Goal: Task Accomplishment & Management: Use online tool/utility

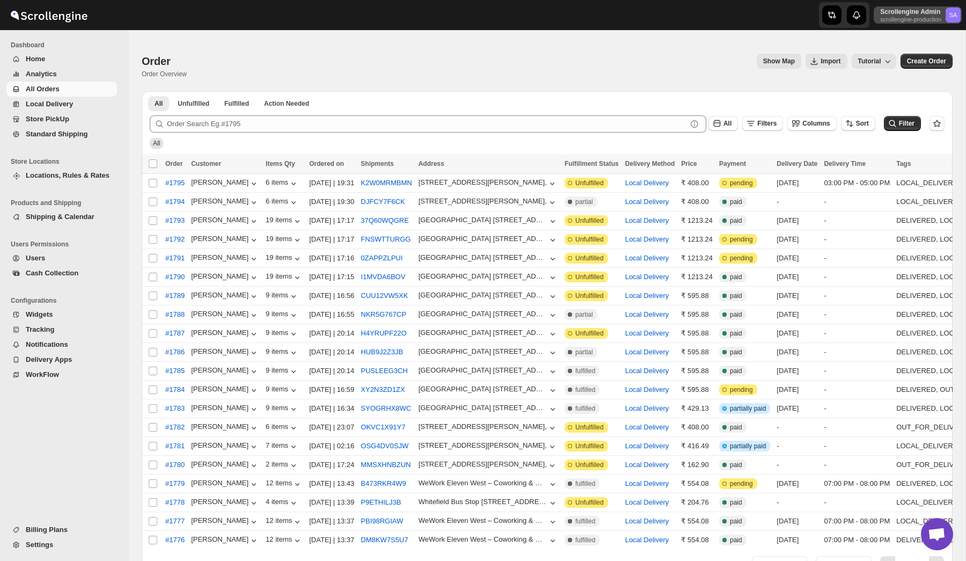
click at [894, 9] on p "Scrollengine Admin" at bounding box center [910, 12] width 61 height 9
click at [918, 96] on span "Organizations" at bounding box center [934, 100] width 43 height 8
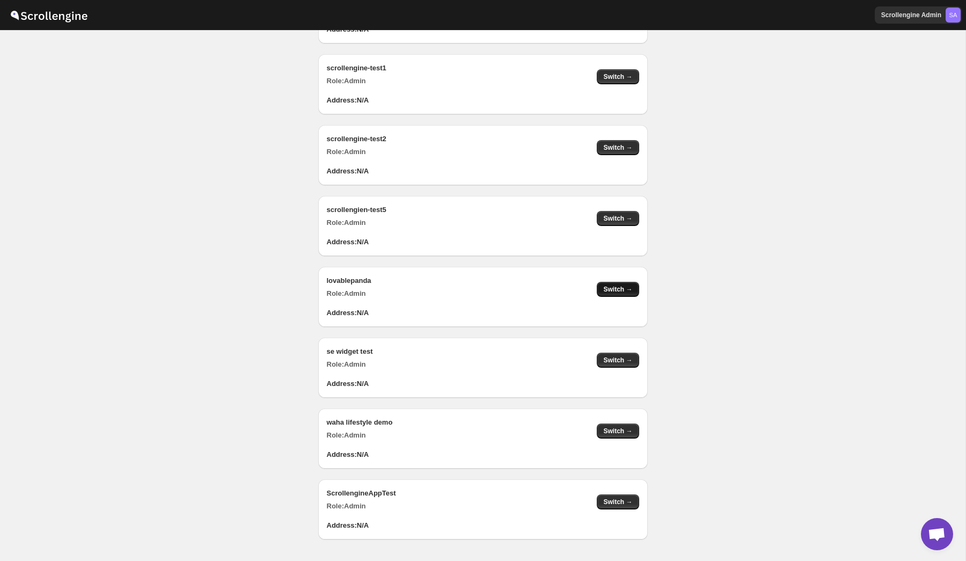
click at [620, 291] on span "Switch →" at bounding box center [617, 289] width 29 height 9
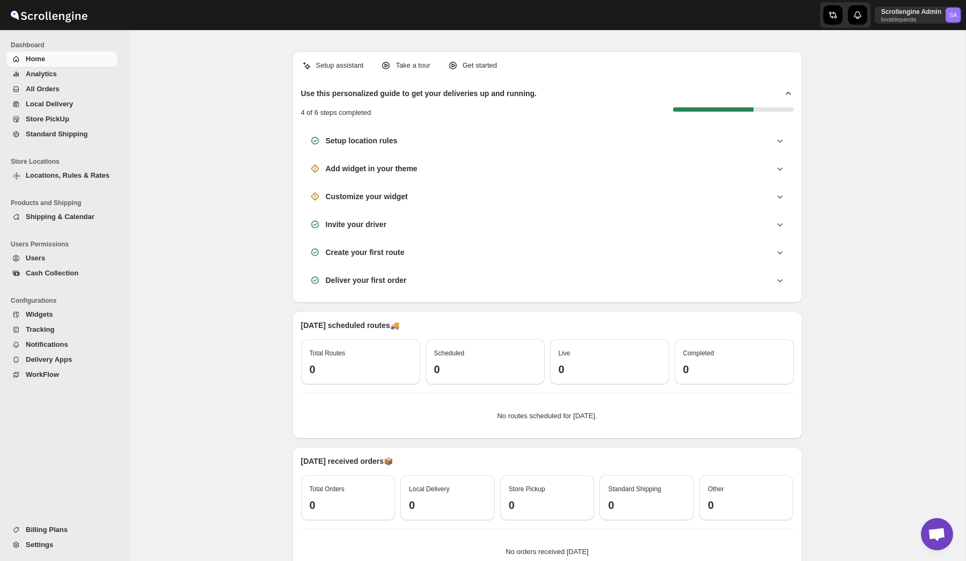
click at [50, 87] on span "All Orders" at bounding box center [43, 89] width 34 height 8
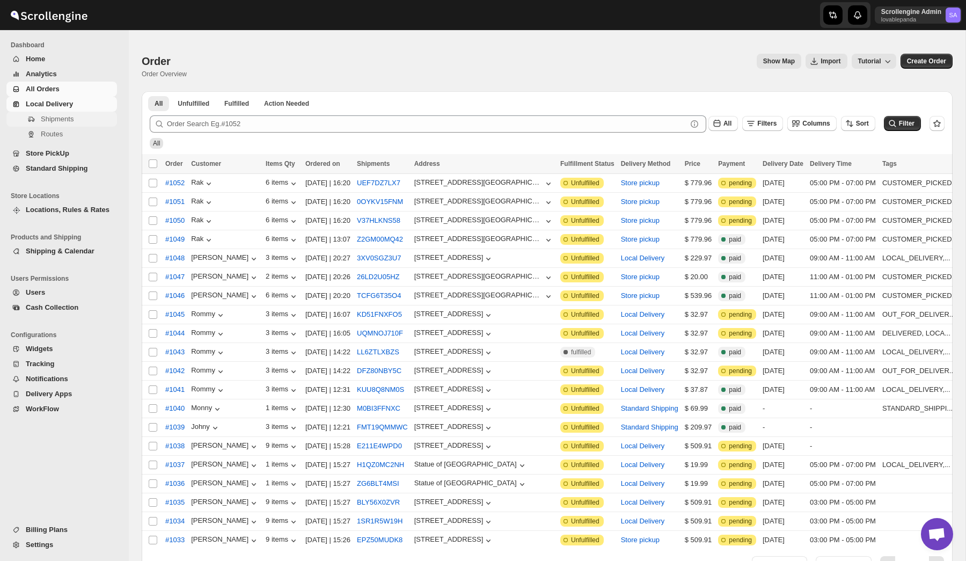
click at [64, 118] on span "Shipments" at bounding box center [57, 119] width 33 height 8
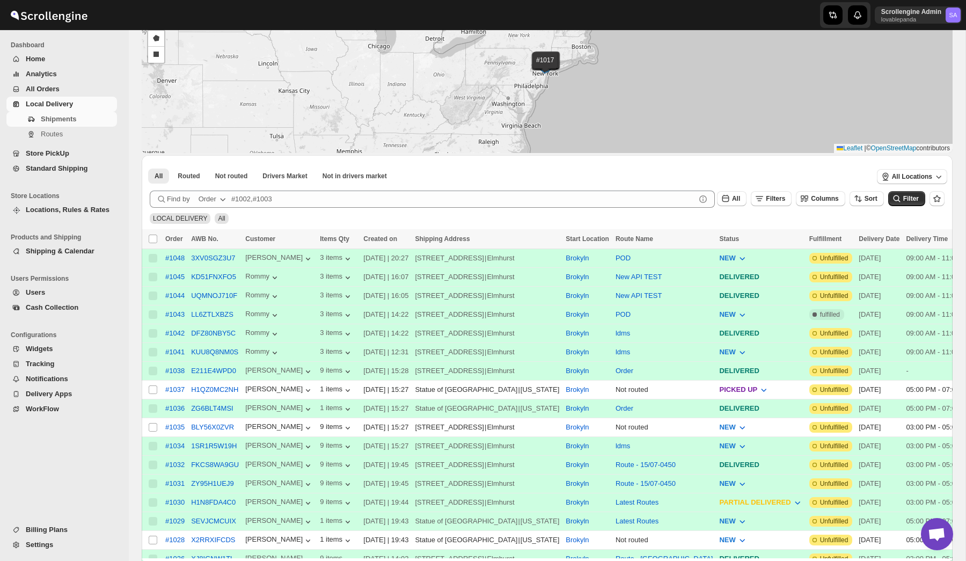
scroll to position [162, 0]
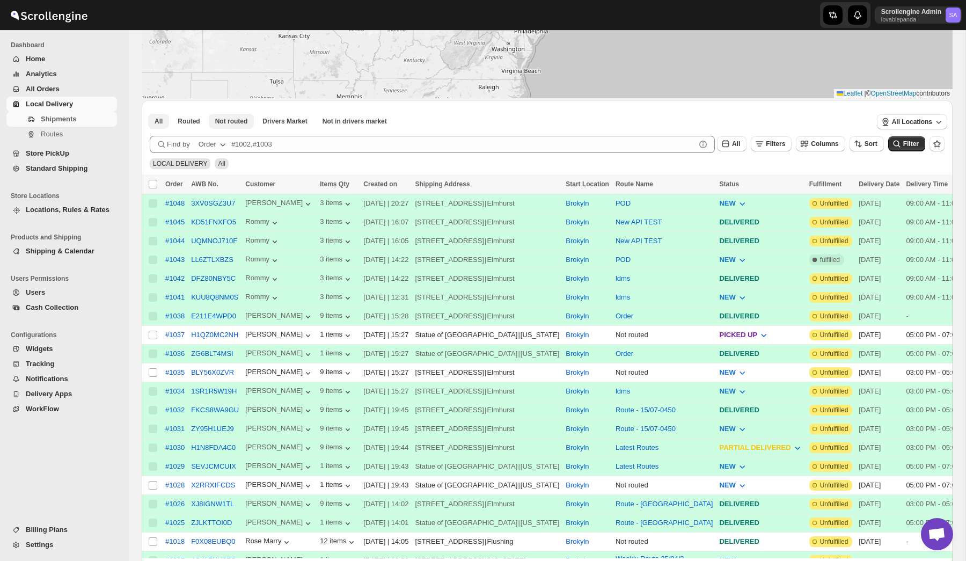
click at [240, 121] on span "Not routed" at bounding box center [231, 121] width 33 height 9
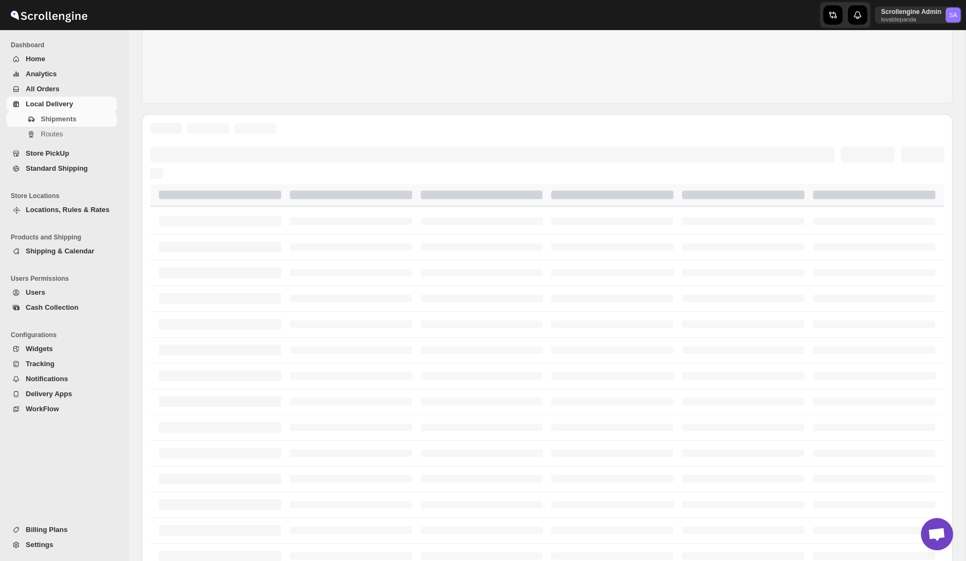
scroll to position [64, 0]
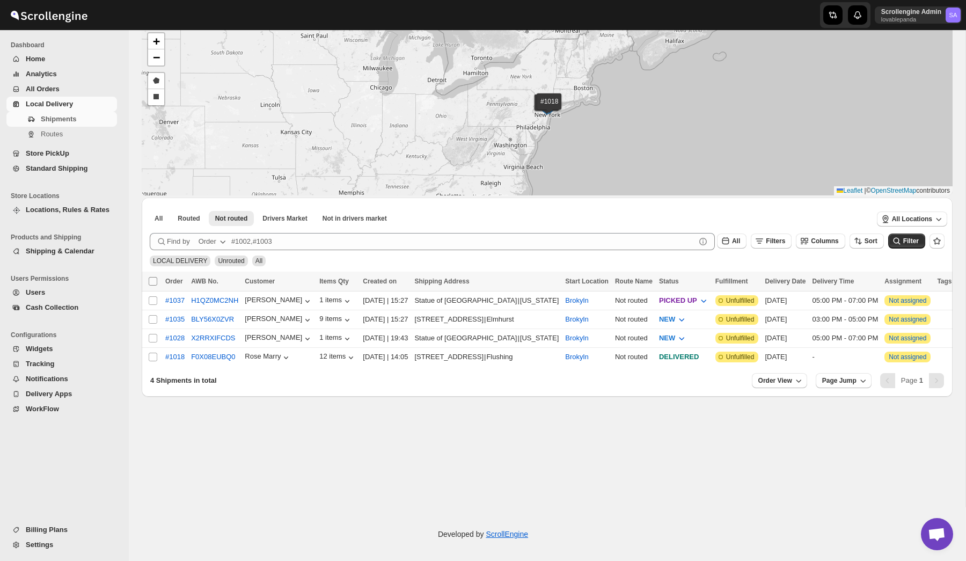
click at [151, 279] on input "Select all shipments" at bounding box center [153, 281] width 9 height 9
checkbox input "true"
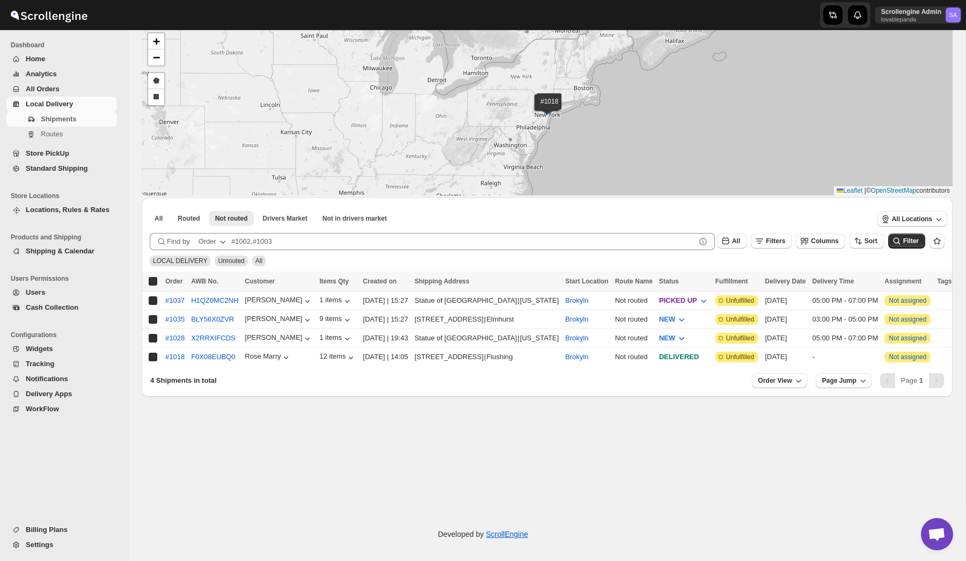
checkbox input "true"
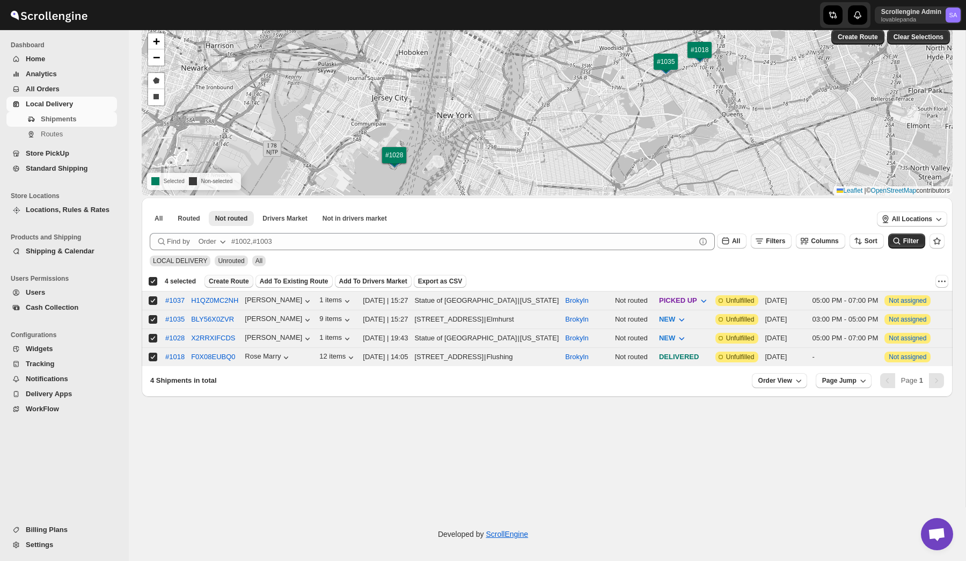
click at [234, 280] on span "Create Route" at bounding box center [229, 281] width 40 height 9
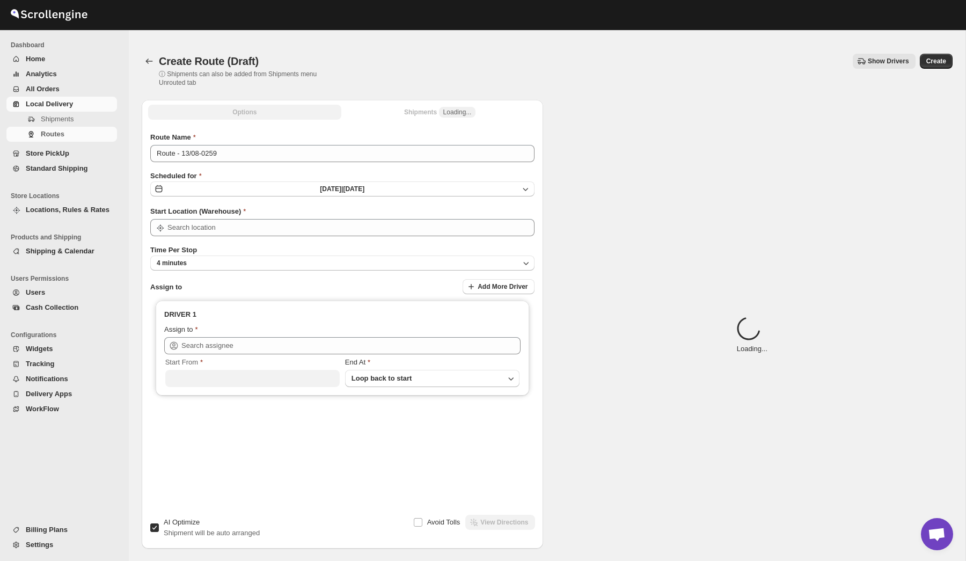
type input "Brokyln"
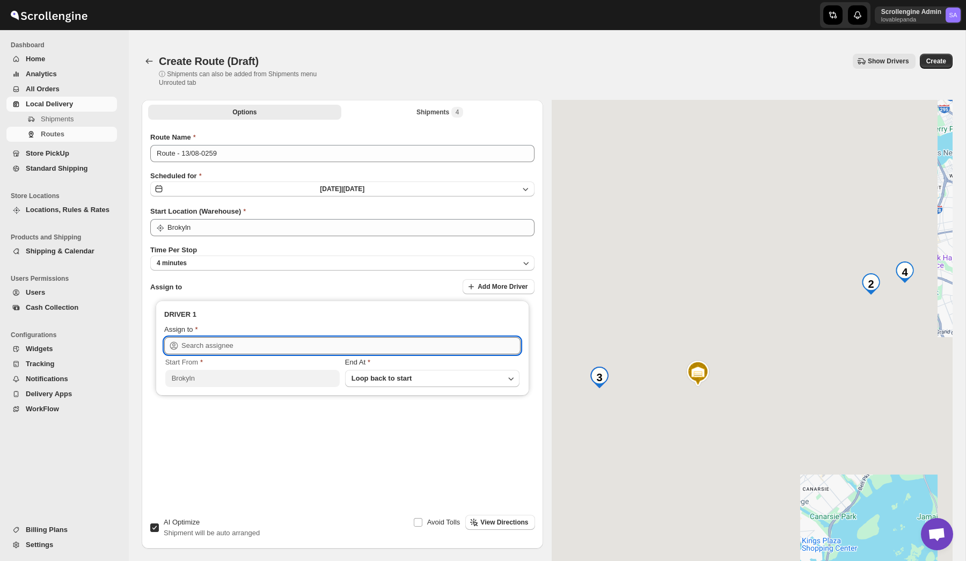
click at [227, 350] on input "text" at bounding box center [350, 345] width 339 height 17
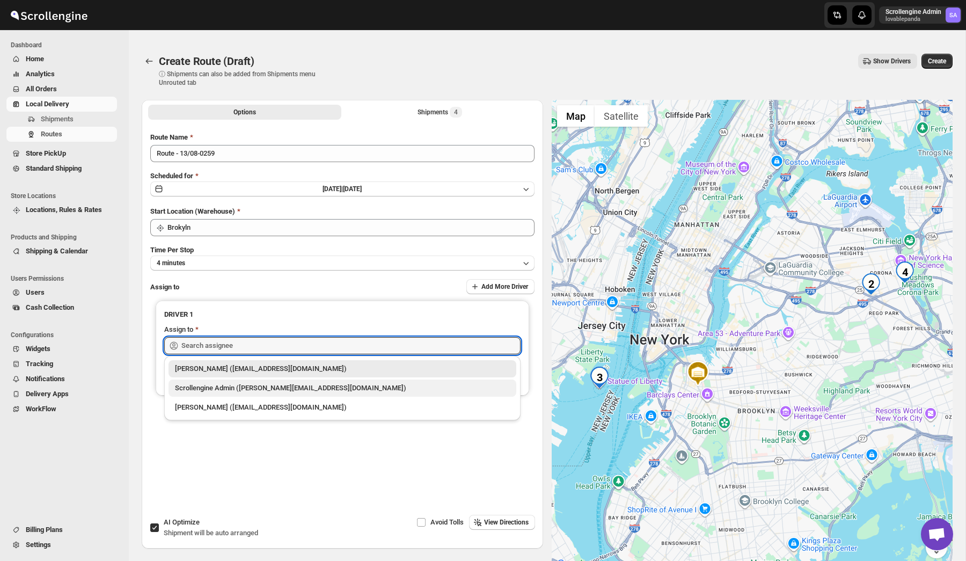
click at [312, 390] on div "Scrollengine Admin (nawneet.sharma@outlook.com)" at bounding box center [342, 388] width 335 height 11
type input "Scrollengine Admin (nawneet.sharma@outlook.com)"
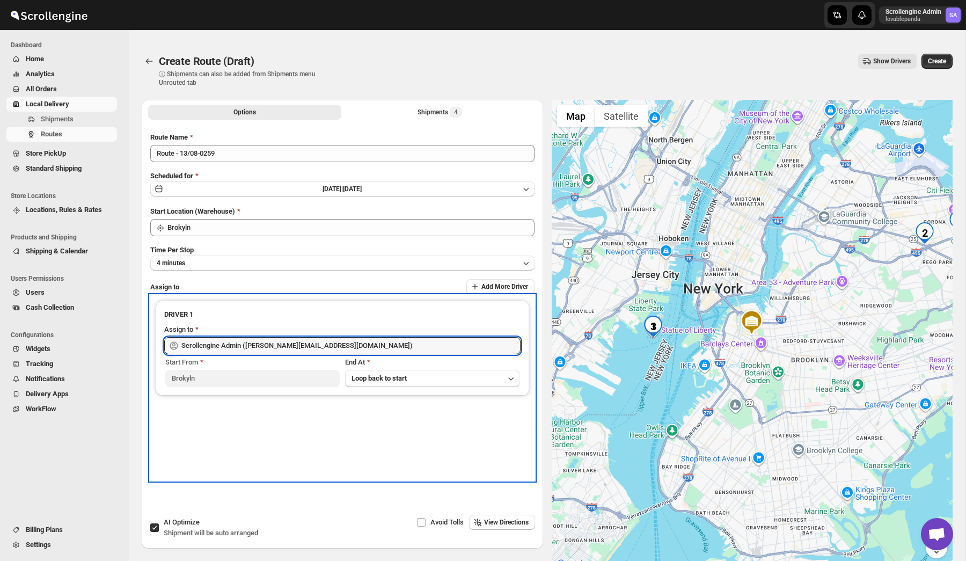
click at [319, 311] on h3 "DRIVER 1" at bounding box center [342, 314] width 356 height 11
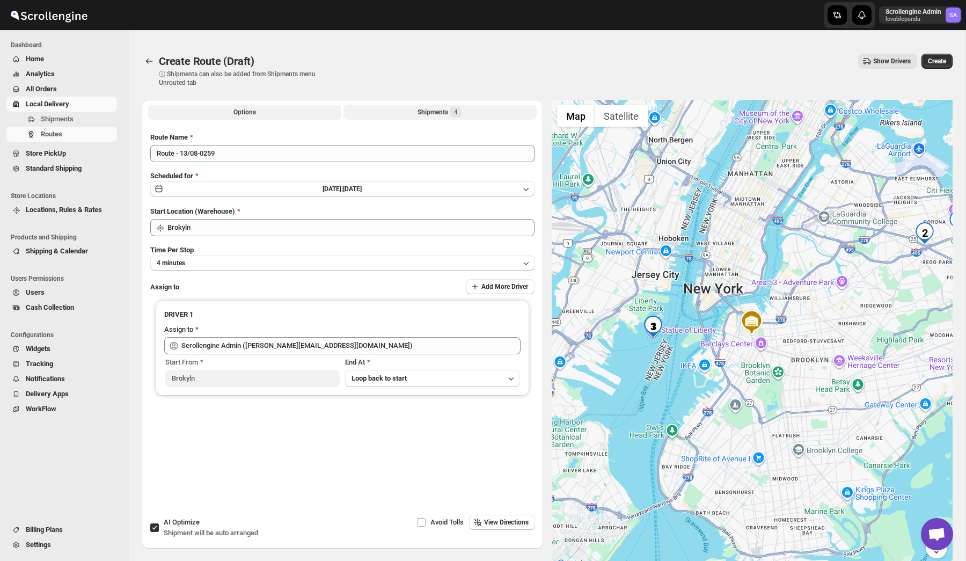
click at [448, 111] on div "Shipments 4" at bounding box center [440, 112] width 45 height 11
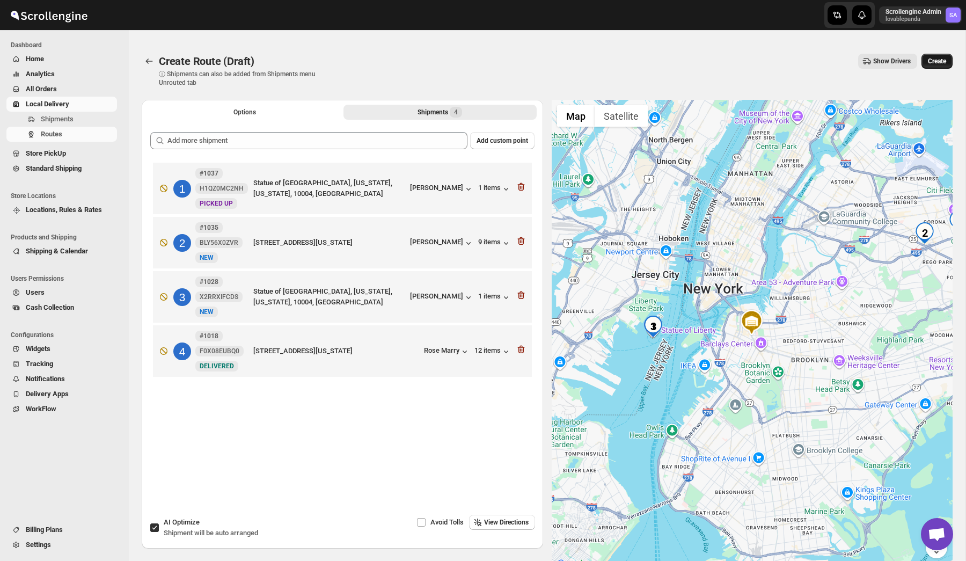
click at [933, 61] on span "Create" at bounding box center [937, 61] width 18 height 9
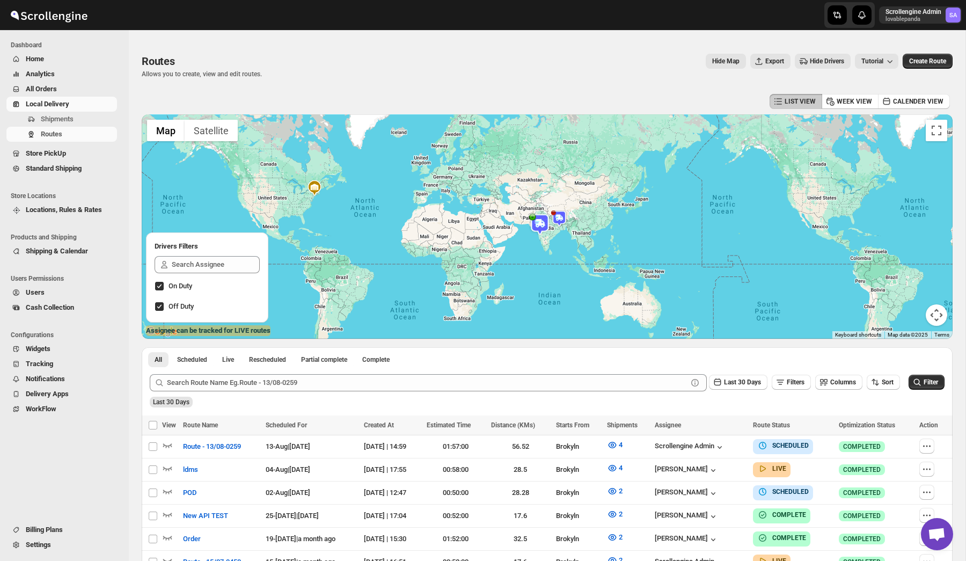
click at [594, 70] on div "Routes Allows you to create, view and edit routes. Hide Map Export Hide Drivers…" at bounding box center [547, 66] width 811 height 25
click at [384, 72] on div "Routes Allows you to create, view and edit routes. Hide Map Export Hide Drivers…" at bounding box center [547, 66] width 811 height 25
click at [893, 17] on p "lovablepanda" at bounding box center [914, 19] width 56 height 6
click at [916, 119] on span "Logout" at bounding box center [923, 118] width 21 height 8
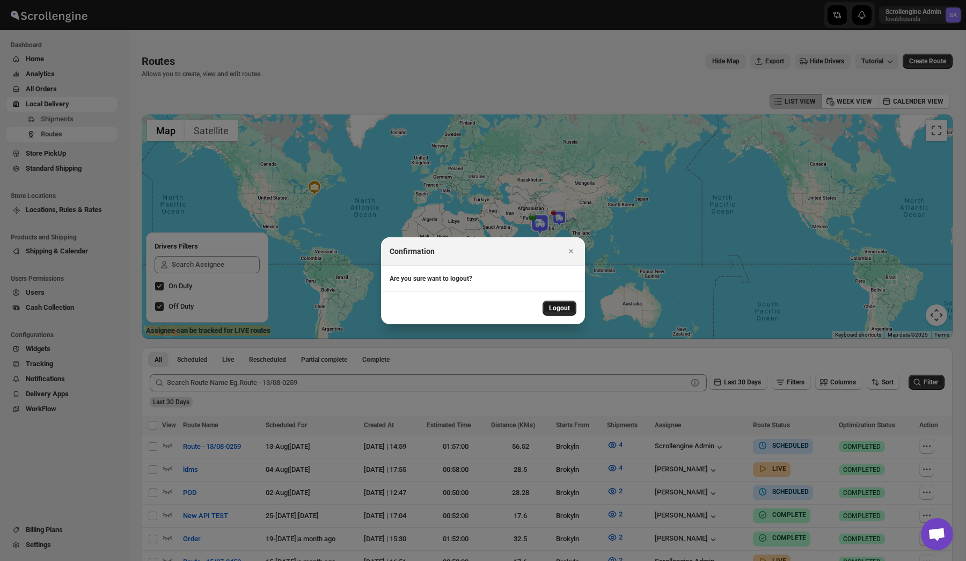
click at [559, 309] on span "Logout" at bounding box center [559, 308] width 21 height 9
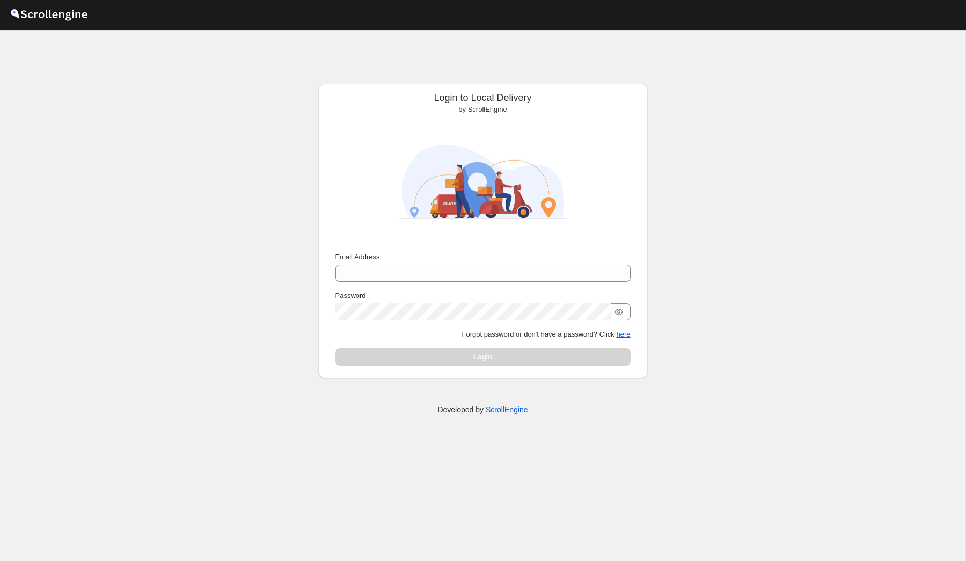
click at [852, 116] on div "Login to Local Delivery by ScrollEngine Submit Email Address Password Forgot pa…" at bounding box center [483, 306] width 966 height 531
